Goal: Task Accomplishment & Management: Use online tool/utility

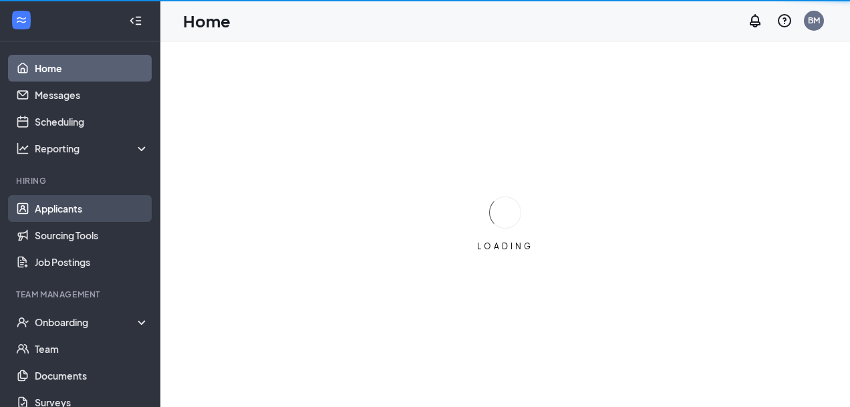
click at [56, 210] on link "Applicants" at bounding box center [92, 208] width 114 height 27
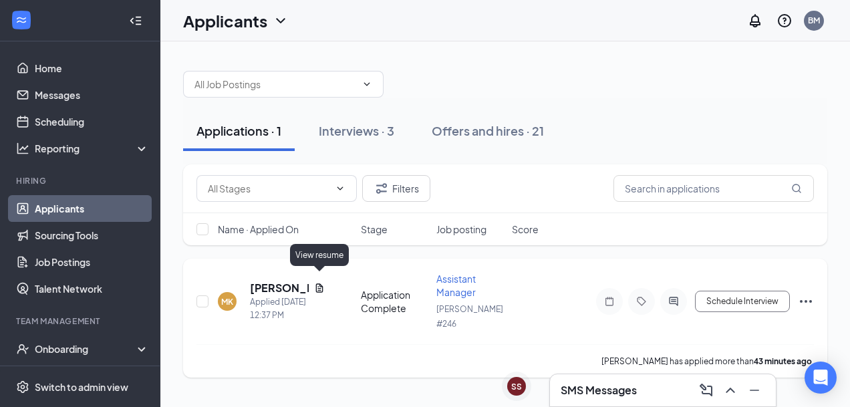
click at [318, 283] on icon "Document" at bounding box center [319, 288] width 11 height 11
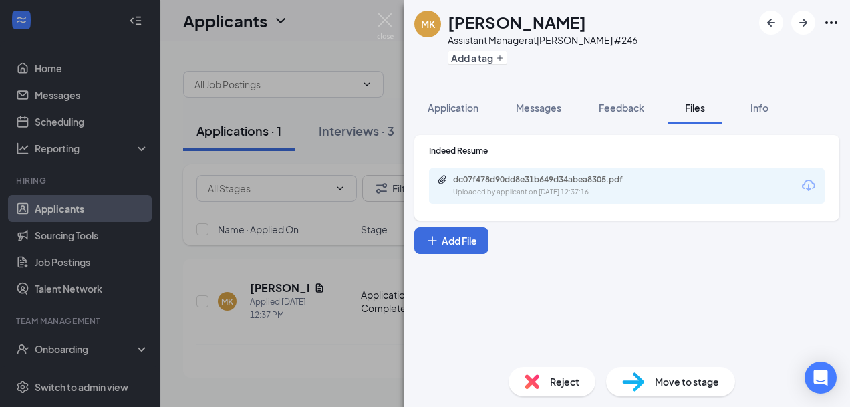
click at [671, 184] on div "dc07f478d90dd8e31b649d34abea8305.pdf Uploaded by applicant on [DATE] 12:37:16" at bounding box center [626, 185] width 395 height 35
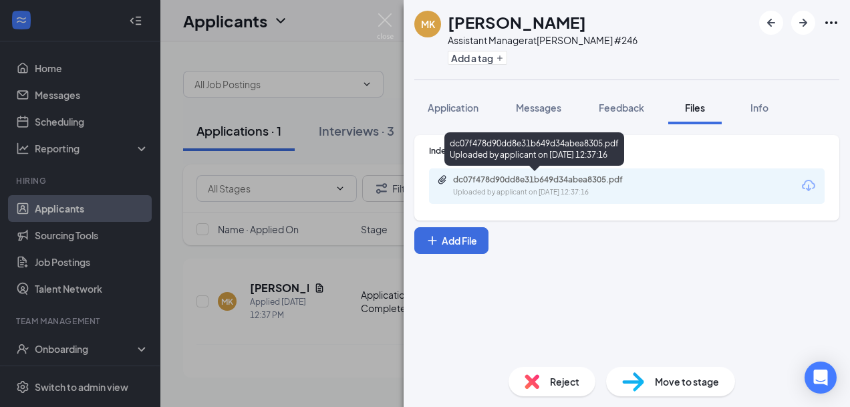
click at [558, 187] on div "Uploaded by applicant on [DATE] 12:37:16" at bounding box center [553, 192] width 200 height 11
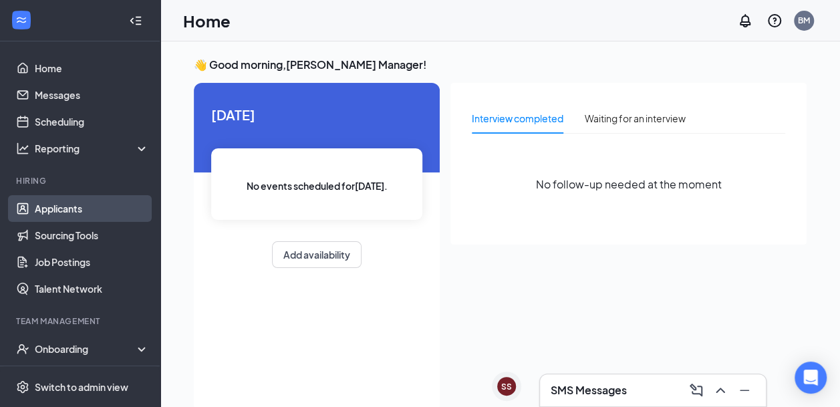
click at [94, 201] on link "Applicants" at bounding box center [92, 208] width 114 height 27
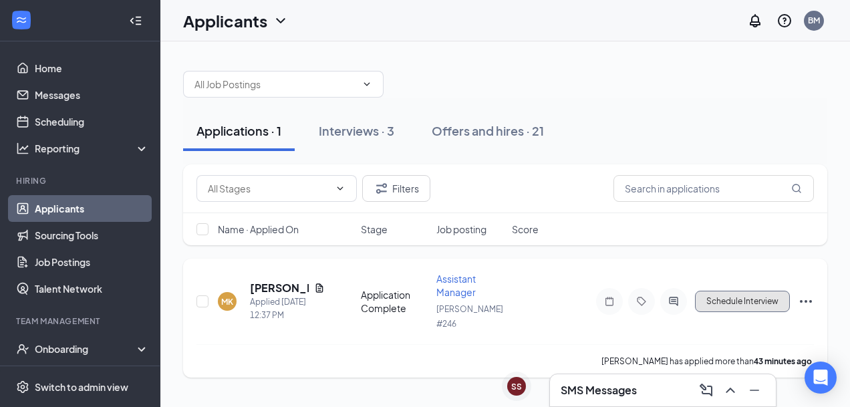
click at [705, 291] on button "Schedule Interview" at bounding box center [742, 301] width 95 height 21
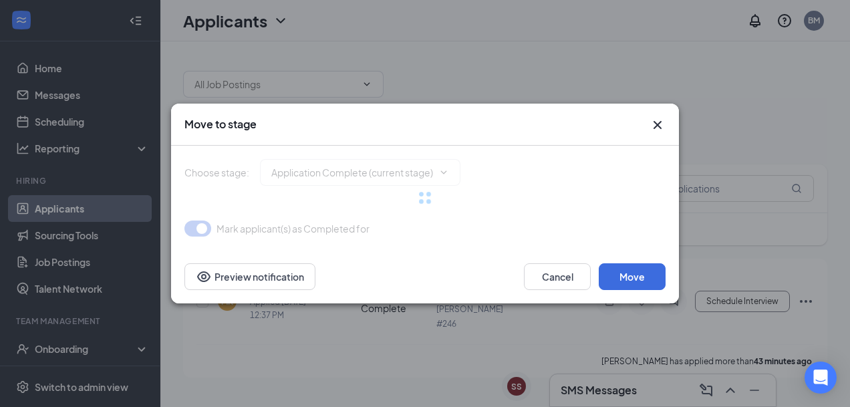
type input "Onsite Interview (next stage)"
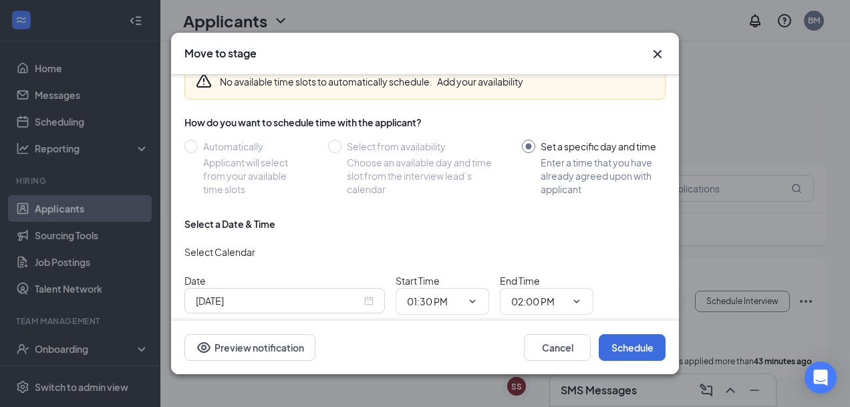
scroll to position [122, 0]
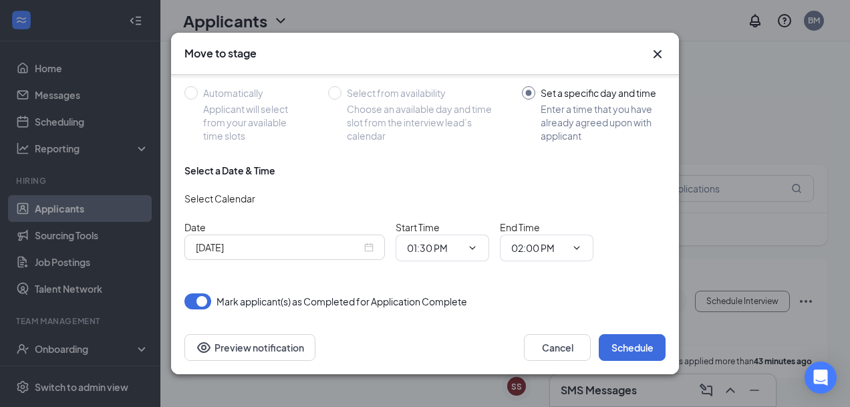
click at [230, 234] on div "Sep 16, 2025" at bounding box center [284, 246] width 200 height 25
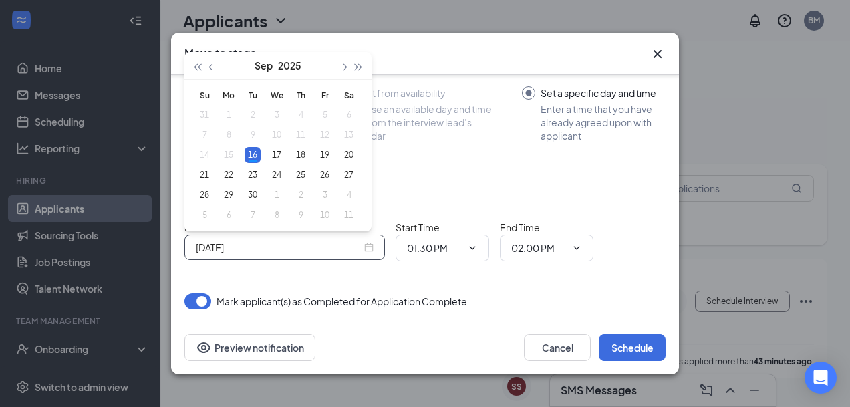
click at [228, 246] on input "Sep 16, 2025" at bounding box center [279, 247] width 166 height 15
type input "Sep 19, 2025"
click at [325, 159] on div "19" at bounding box center [325, 155] width 16 height 16
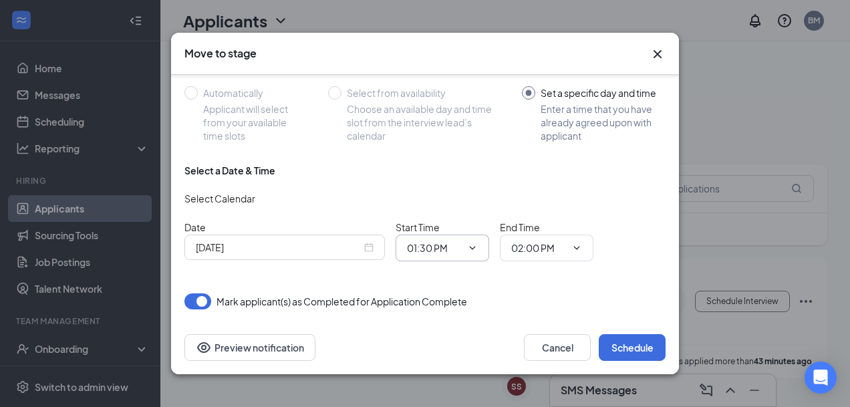
click at [477, 245] on icon "ChevronDown" at bounding box center [472, 247] width 11 height 11
click at [471, 246] on icon "ChevronDown" at bounding box center [473, 247] width 6 height 3
click at [639, 349] on button "Schedule" at bounding box center [631, 347] width 67 height 27
